Goal: Information Seeking & Learning: Learn about a topic

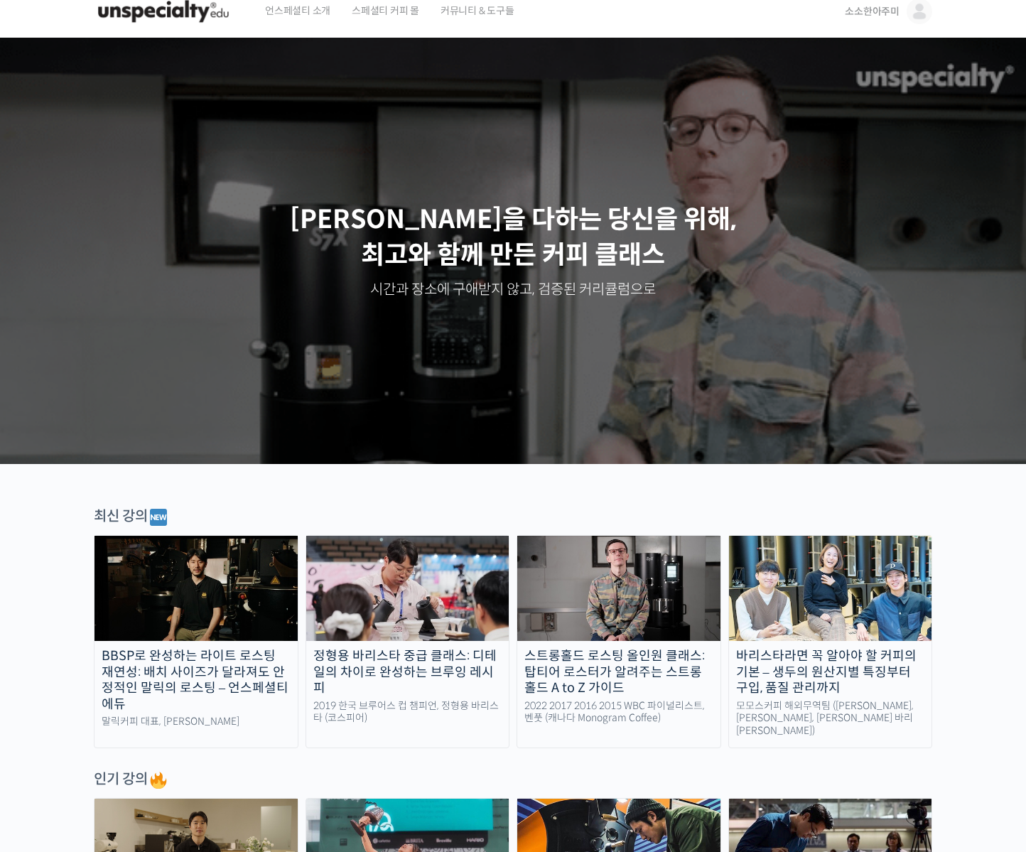
scroll to position [24, 0]
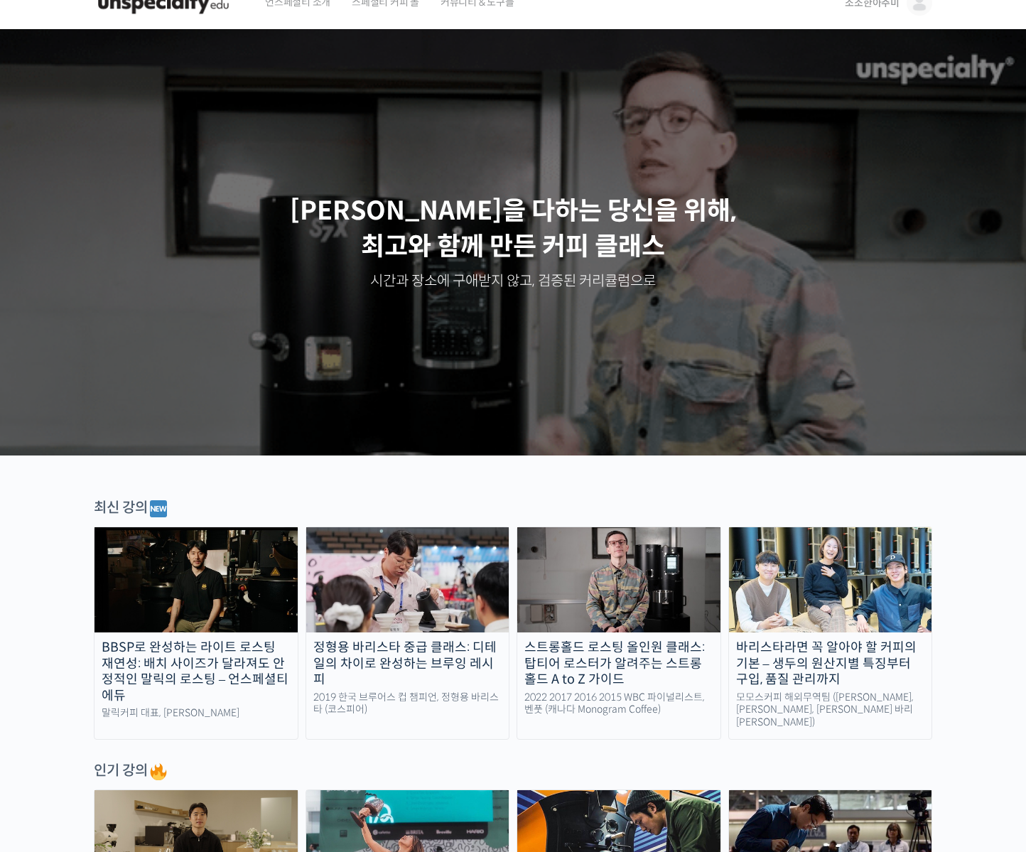
click at [513, 618] on img at bounding box center [618, 579] width 203 height 105
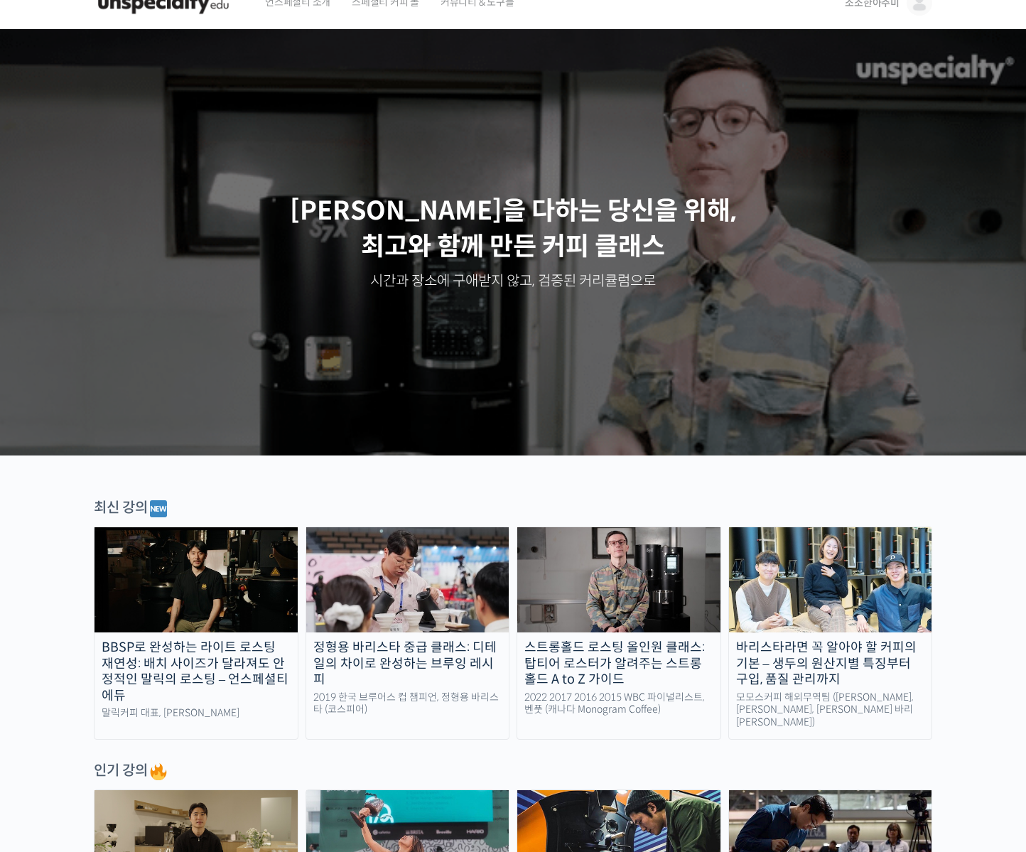
scroll to position [38, 0]
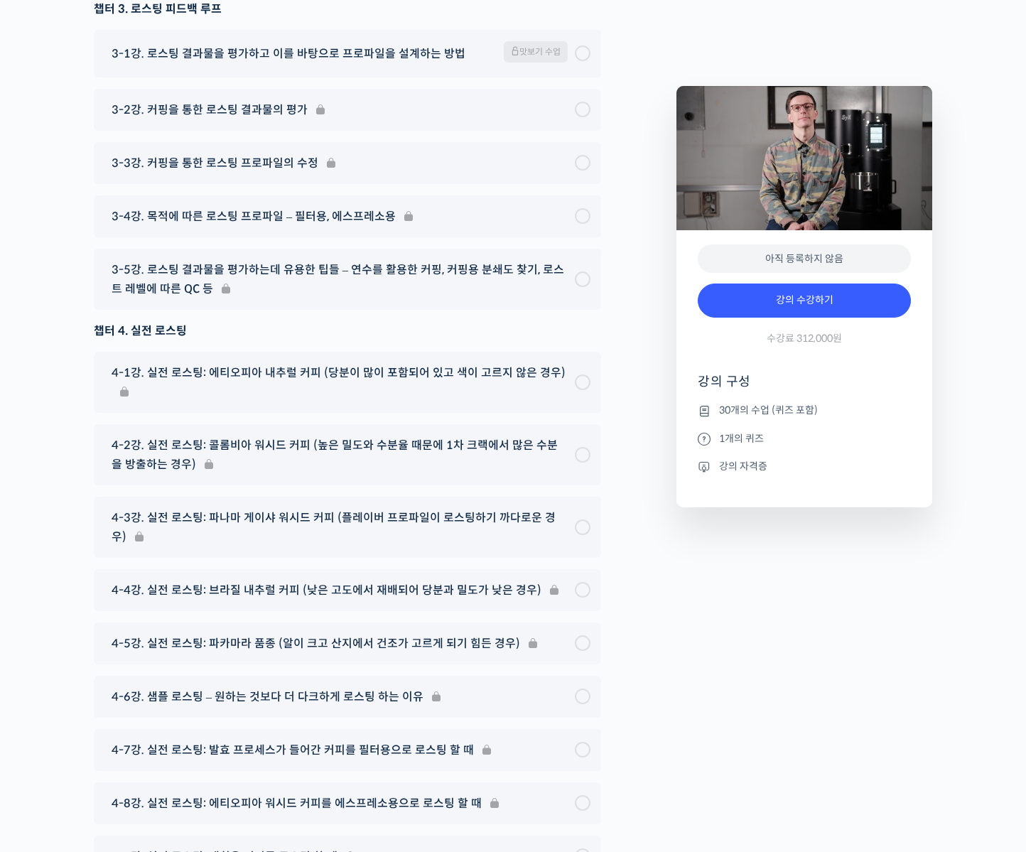
scroll to position [7659, 0]
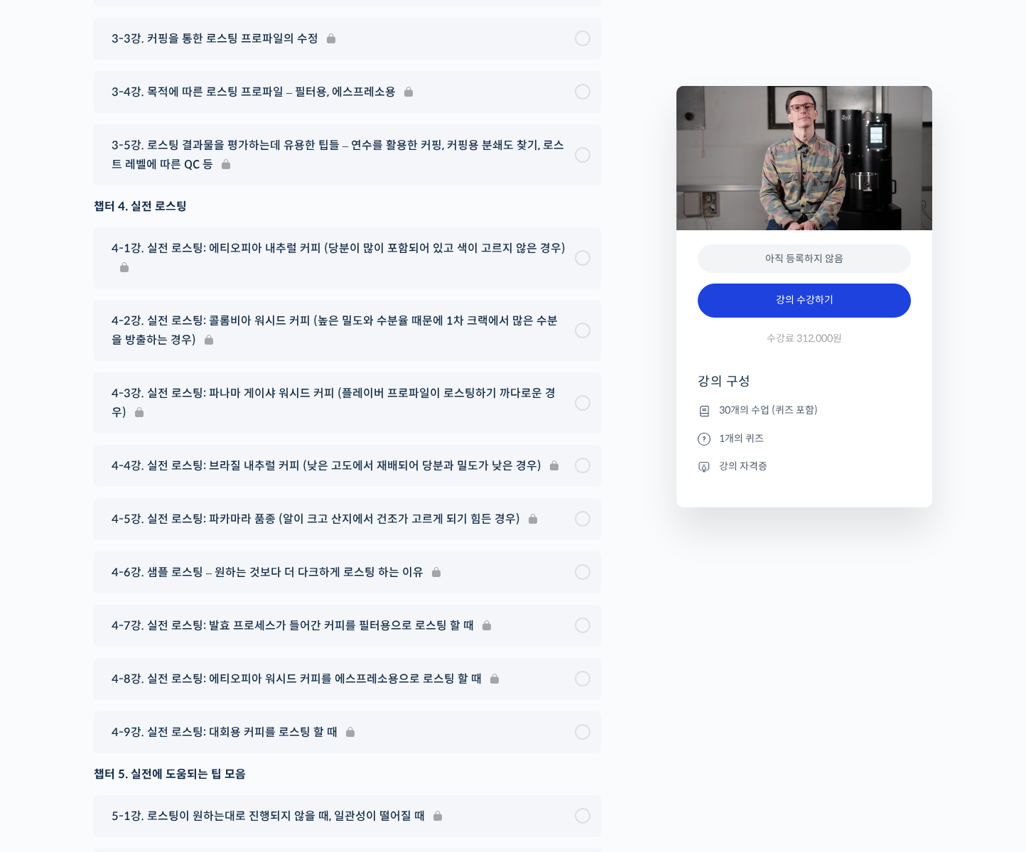
click at [738, 296] on link "강의 수강하기" at bounding box center [804, 301] width 213 height 34
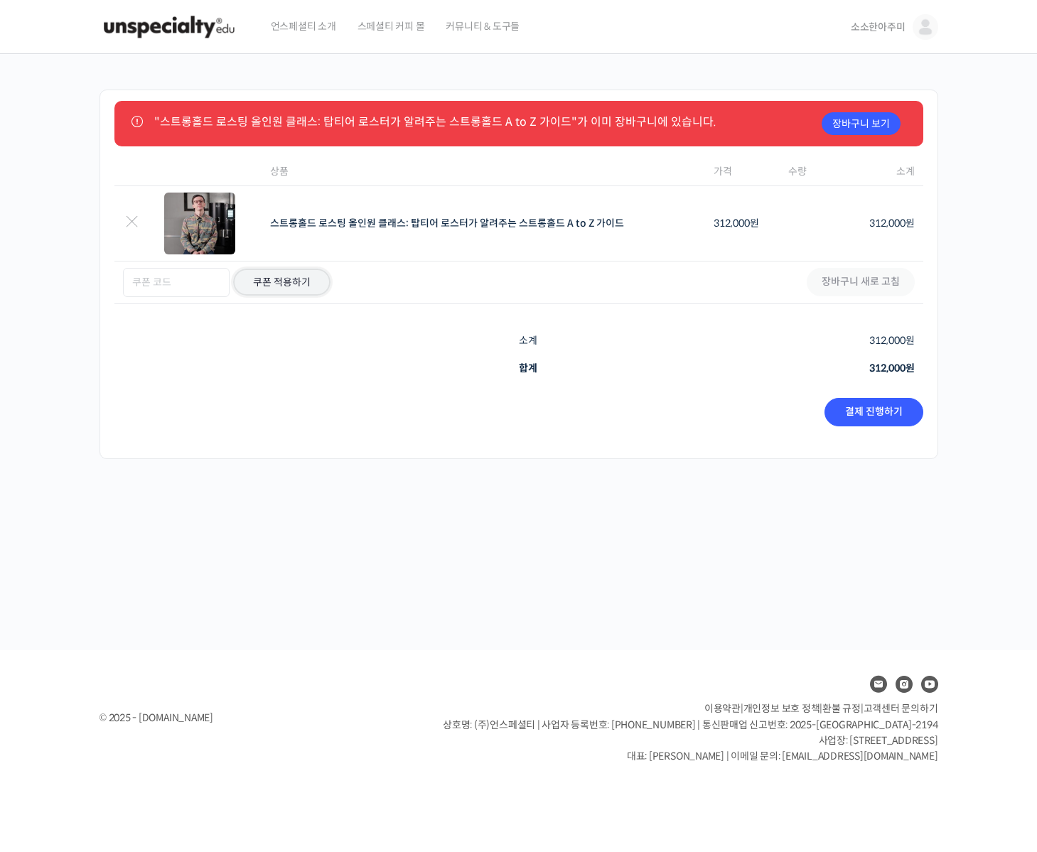
click at [267, 277] on button "쿠폰 적용하기" at bounding box center [281, 282] width 99 height 28
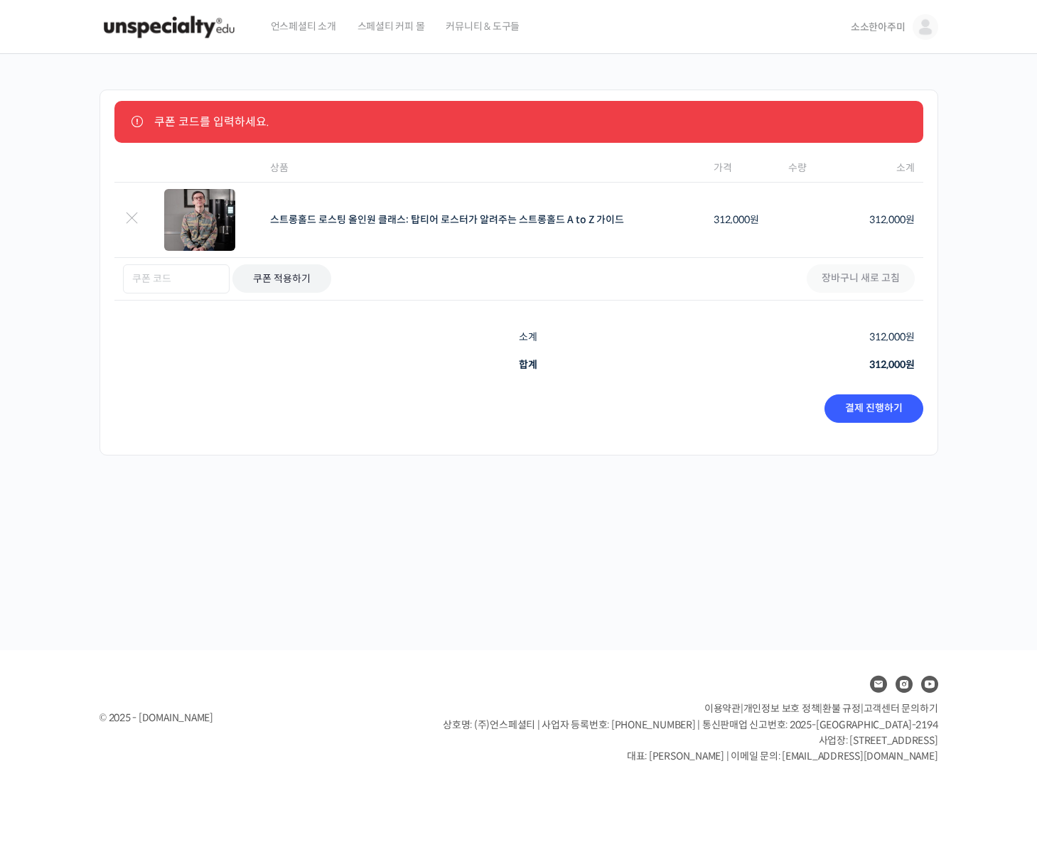
click at [289, 328] on div "장바구니 합계 소계 312,000 원 합계 312,000 원 결제 진행하기" at bounding box center [518, 383] width 809 height 121
click at [548, 321] on div "쿠폰 코드를 입력하세요. 항목 제거 썸네일 이미지 상품 가격 수량 소계 × 스트롱홀드 로스팅 올인원 클래스: 탑티어 로스터가 알려주는 스트롱홀…" at bounding box center [519, 273] width 839 height 366
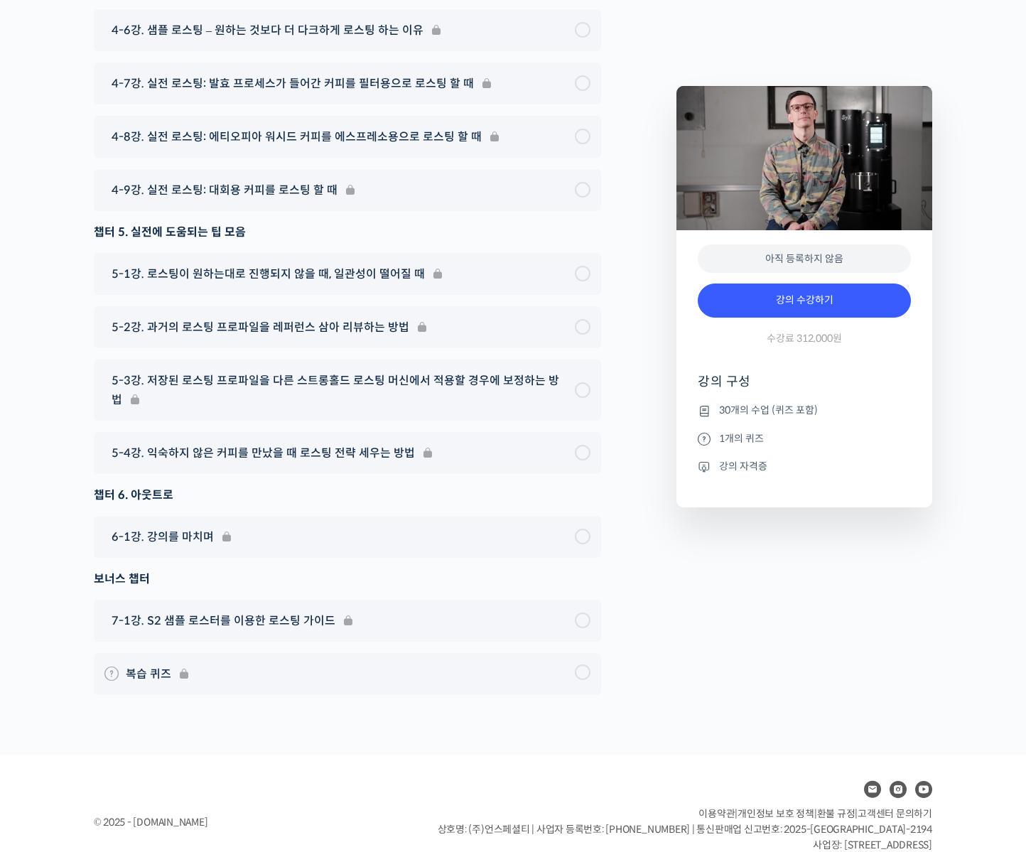
scroll to position [8202, 0]
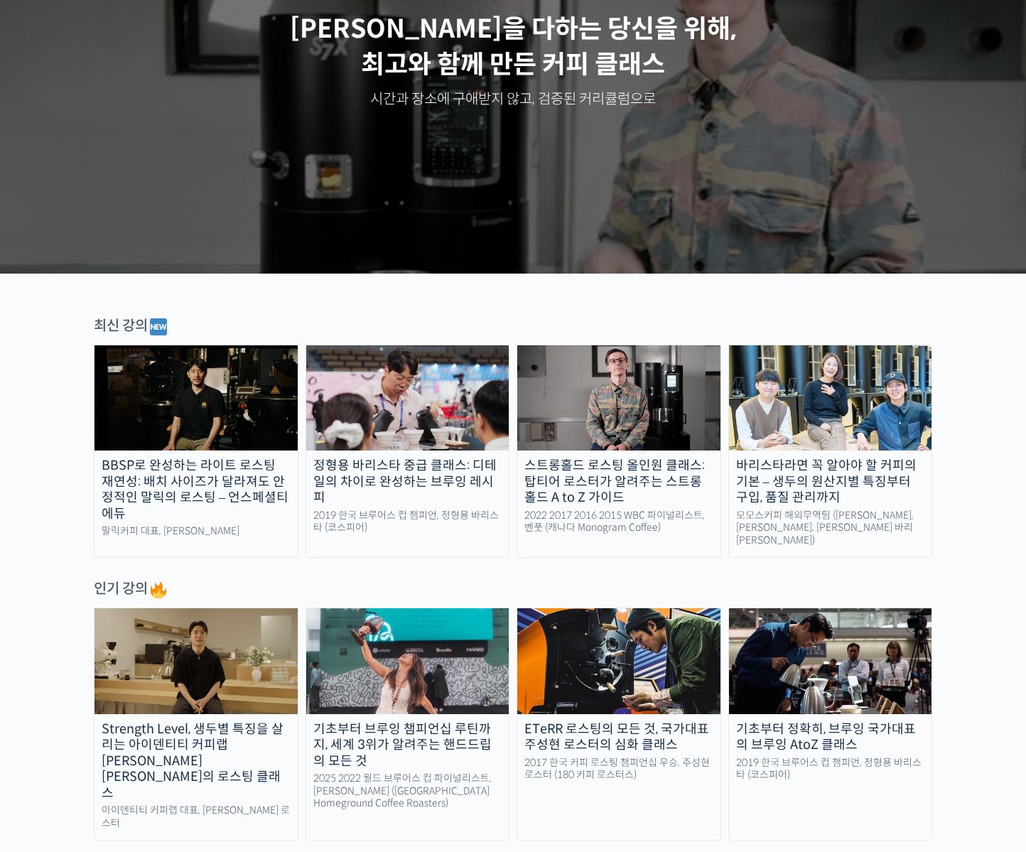
scroll to position [627, 0]
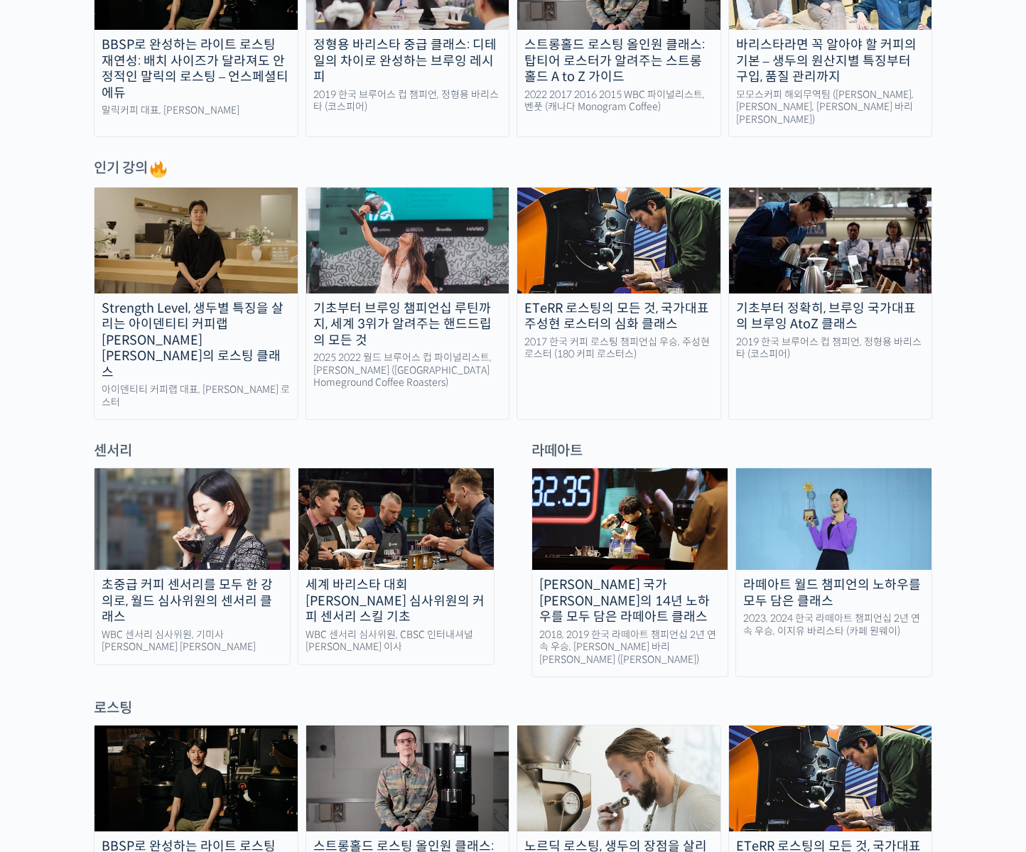
click at [641, 240] on img at bounding box center [618, 240] width 203 height 105
click at [626, 309] on div "ETeRR 로스팅의 모든 것, 국가대표 주성현 로스터의 심화 클래스" at bounding box center [618, 317] width 203 height 32
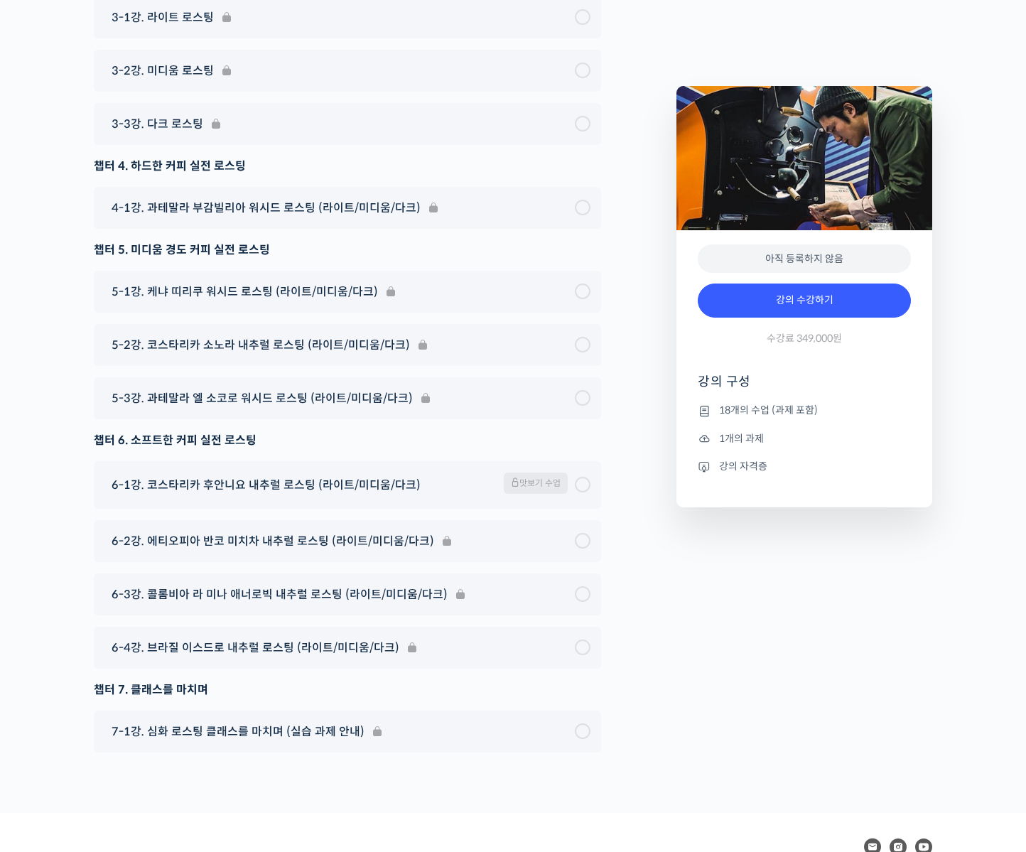
scroll to position [8302, 0]
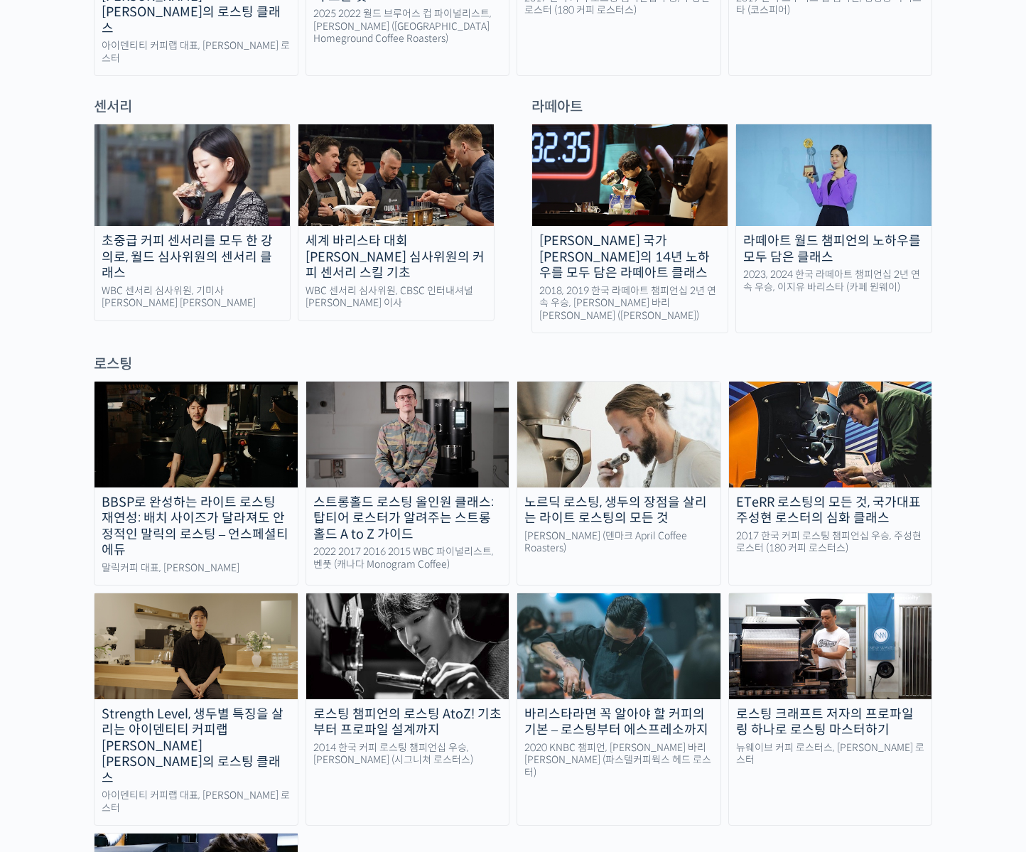
scroll to position [1050, 0]
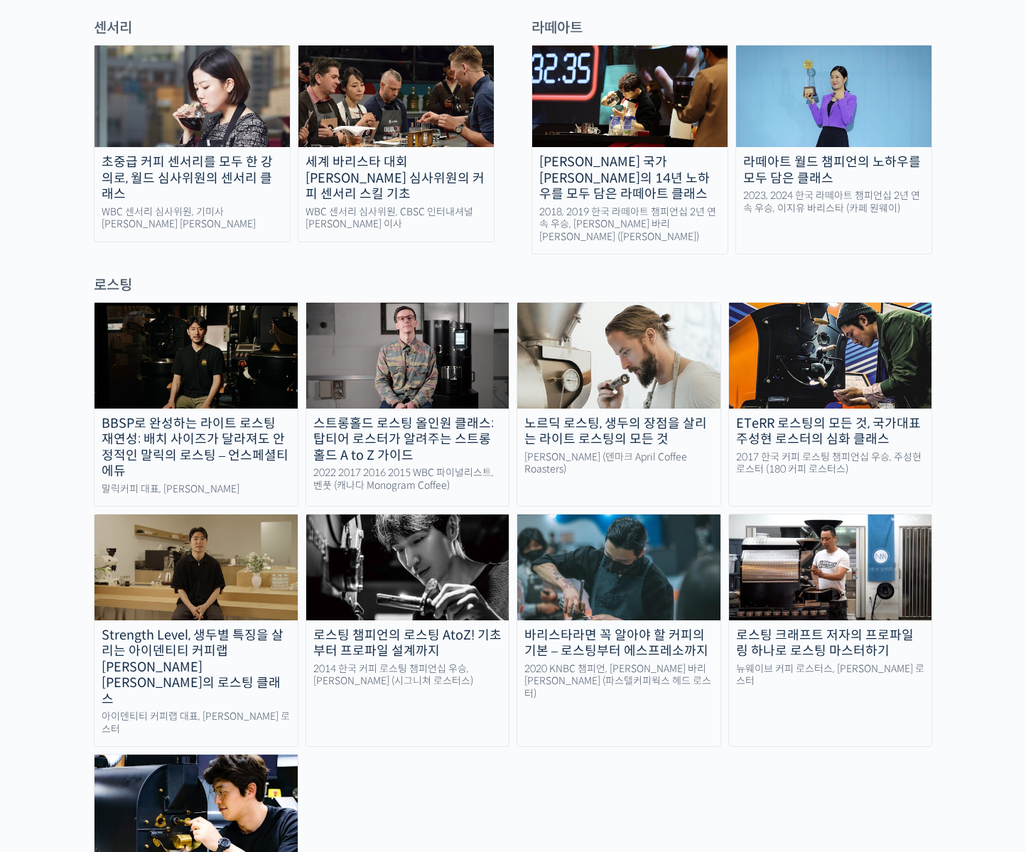
click at [431, 663] on div "2014 한국 커피 로스팅 챔피언십 우승, 장문규 로스터 (시그니쳐 로스터스)" at bounding box center [407, 675] width 203 height 25
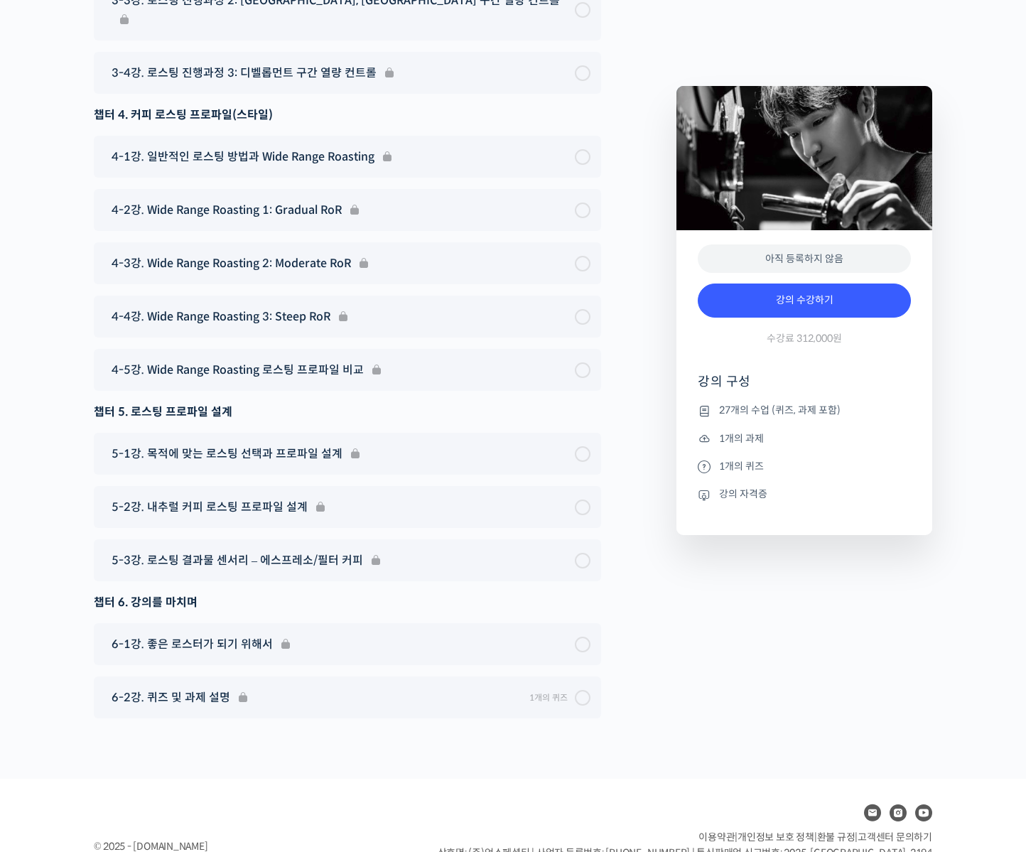
scroll to position [7948, 0]
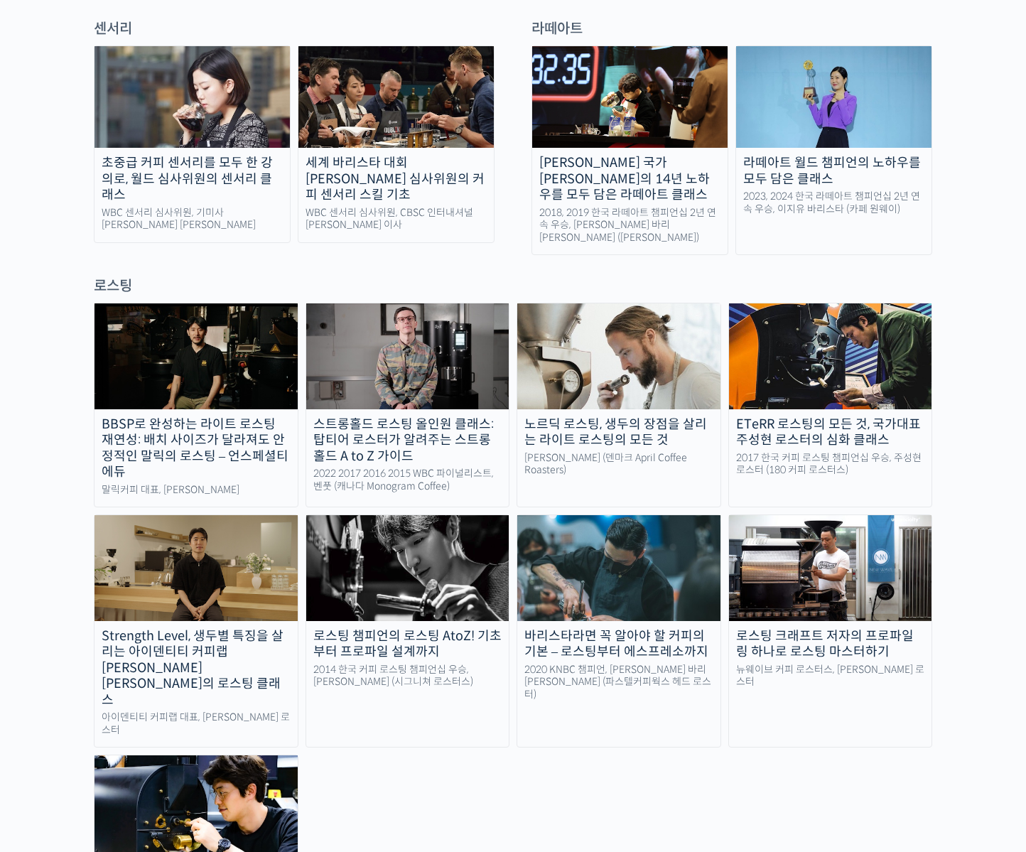
click at [608, 417] on div "노르딕 로스팅, 생두의 장점을 살리는 라이트 로스팅의 모든 것" at bounding box center [618, 433] width 203 height 32
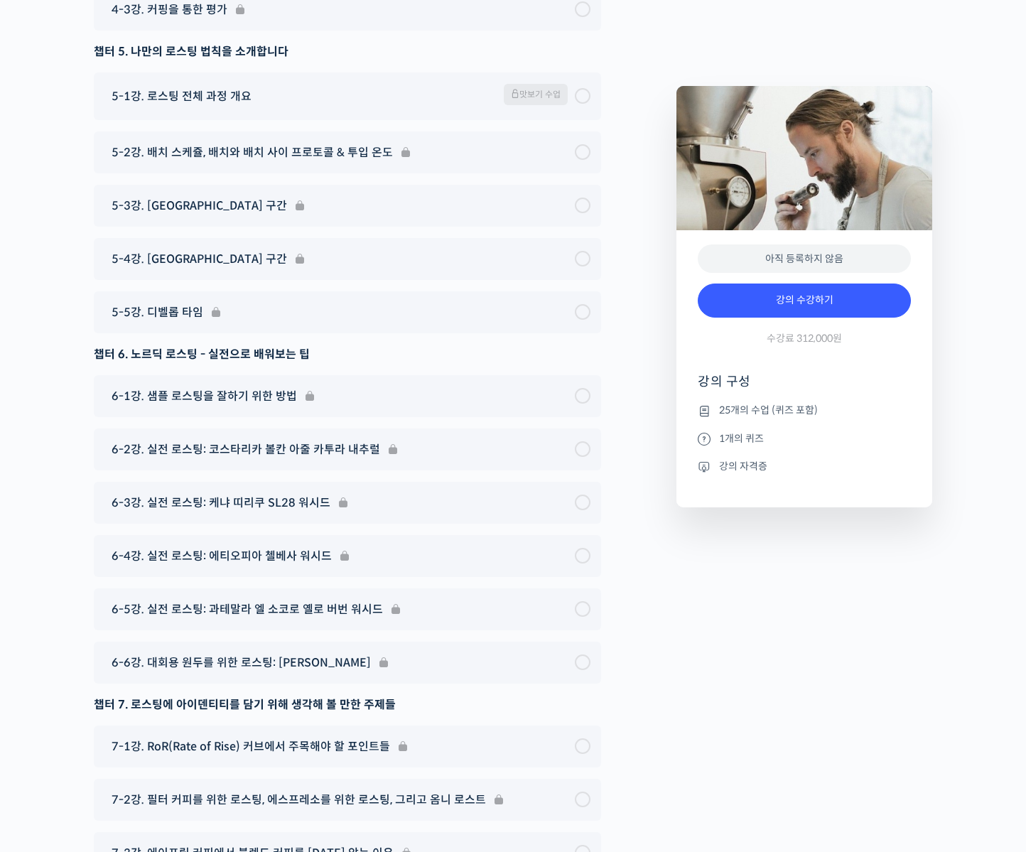
scroll to position [8286, 0]
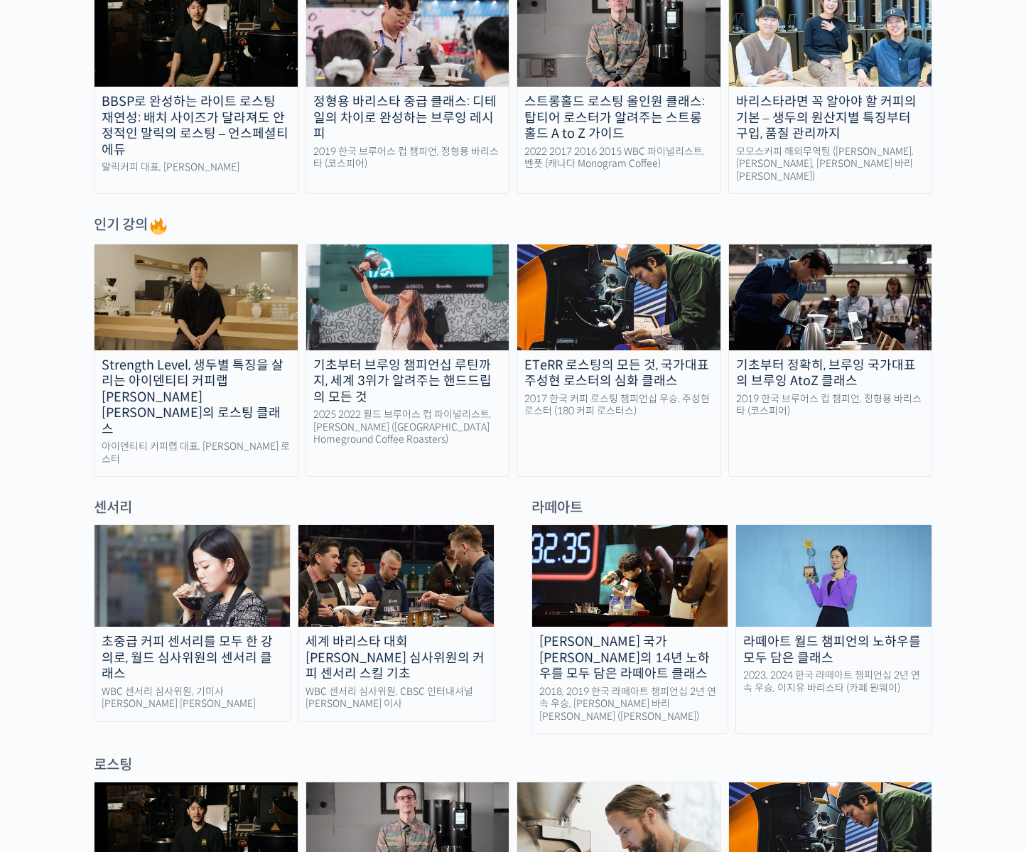
scroll to position [427, 0]
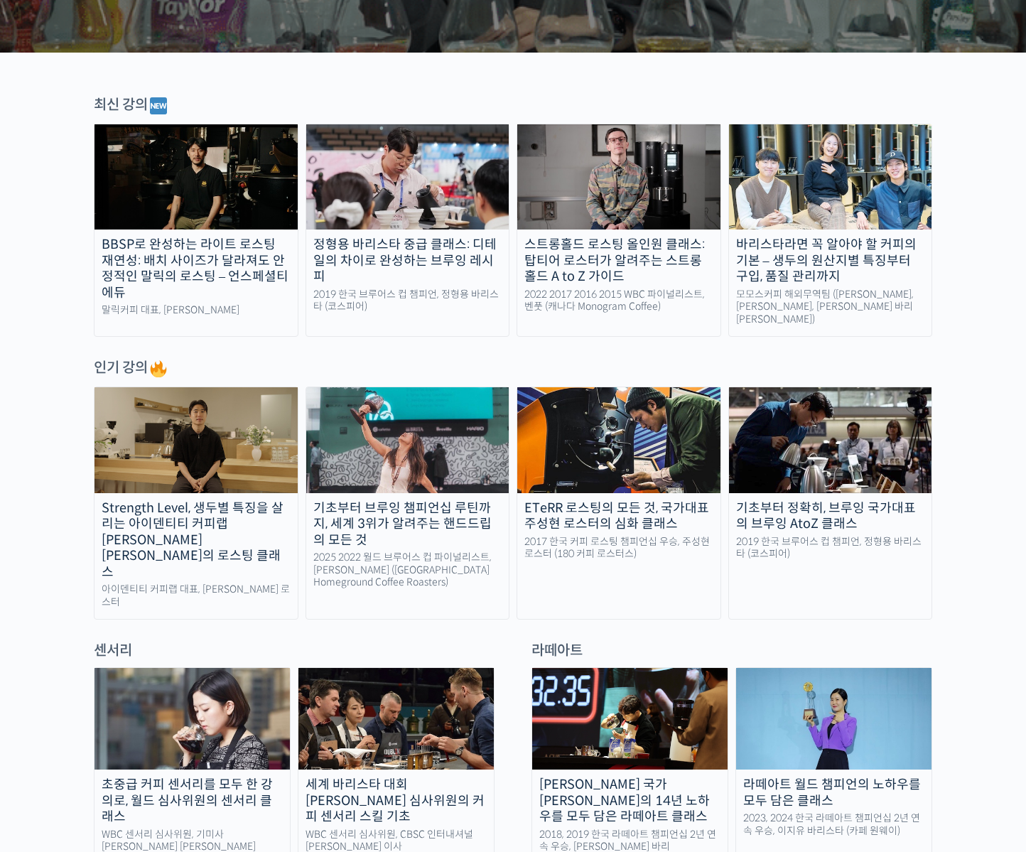
click at [631, 237] on div "스트롱홀드 로스팅 올인원 클래스: 탑티어 로스터가 알려주는 스트롱홀드 A to Z 가이드" at bounding box center [618, 261] width 203 height 48
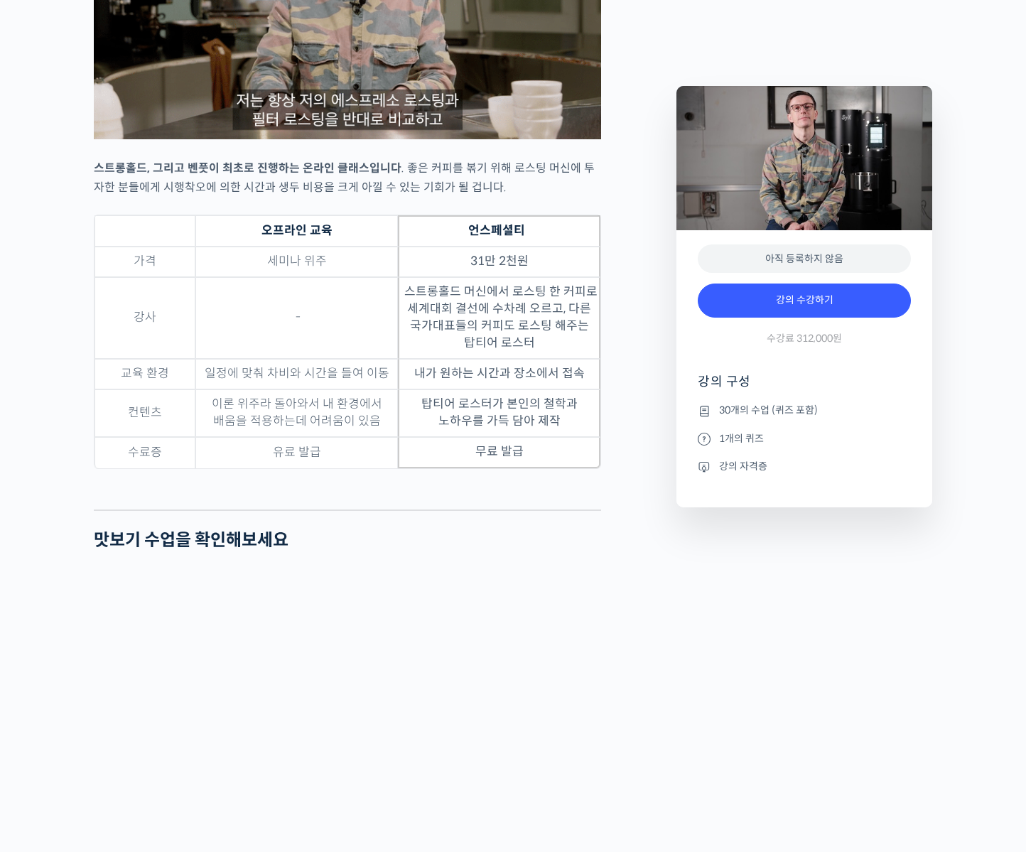
scroll to position [4178, 0]
